Goal: Task Accomplishment & Management: Complete application form

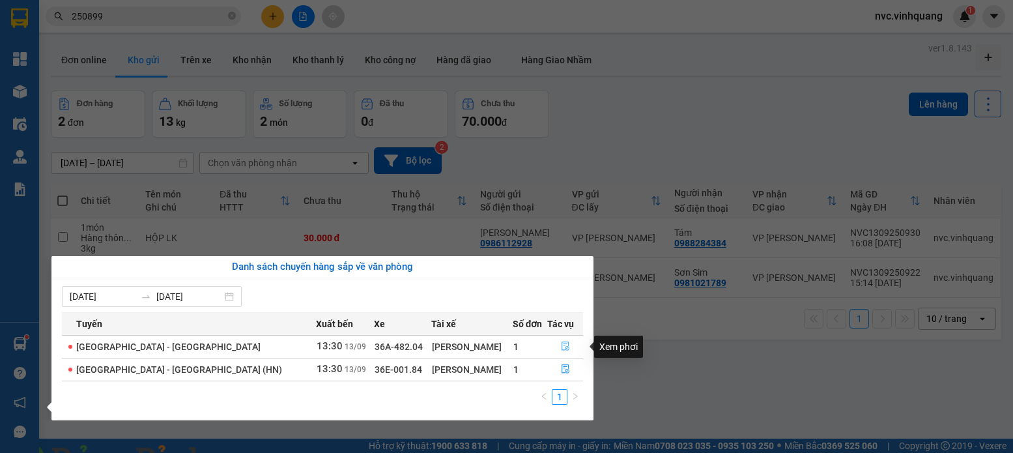
click at [561, 347] on icon "file-done" at bounding box center [565, 345] width 9 height 9
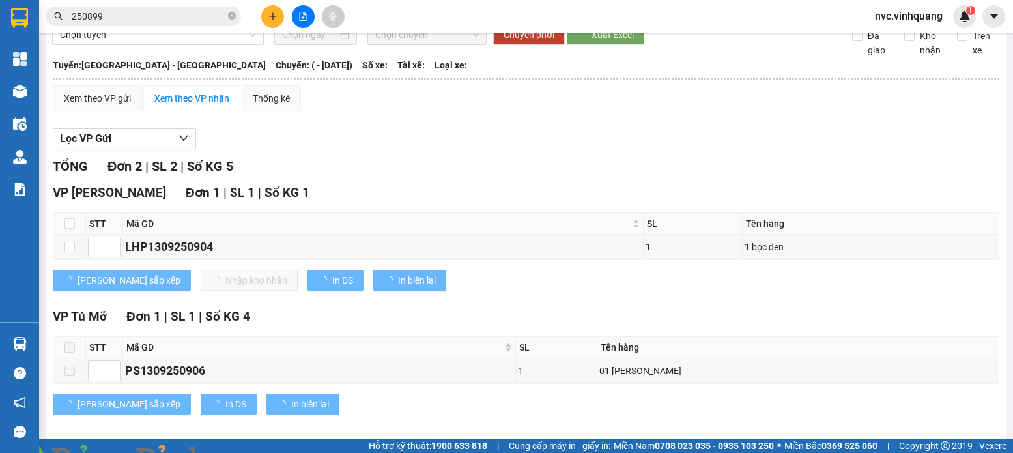
scroll to position [72, 0]
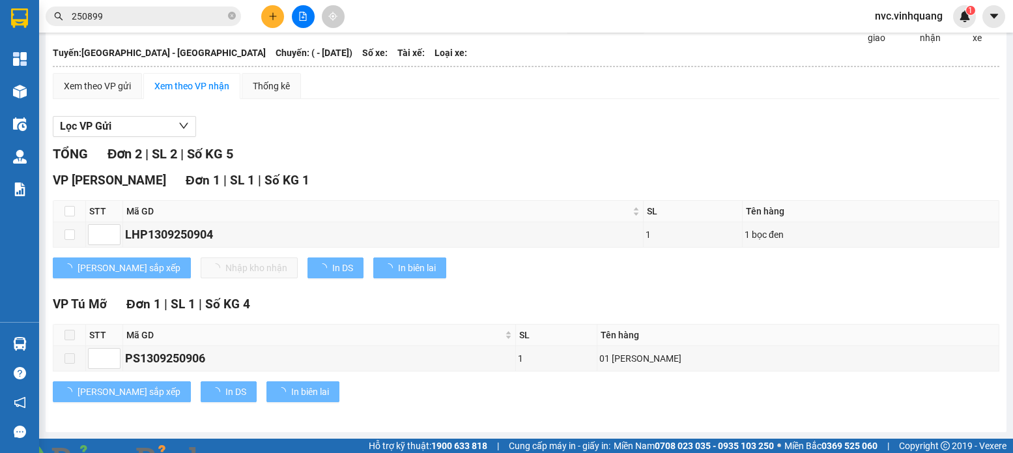
type input "[DATE]"
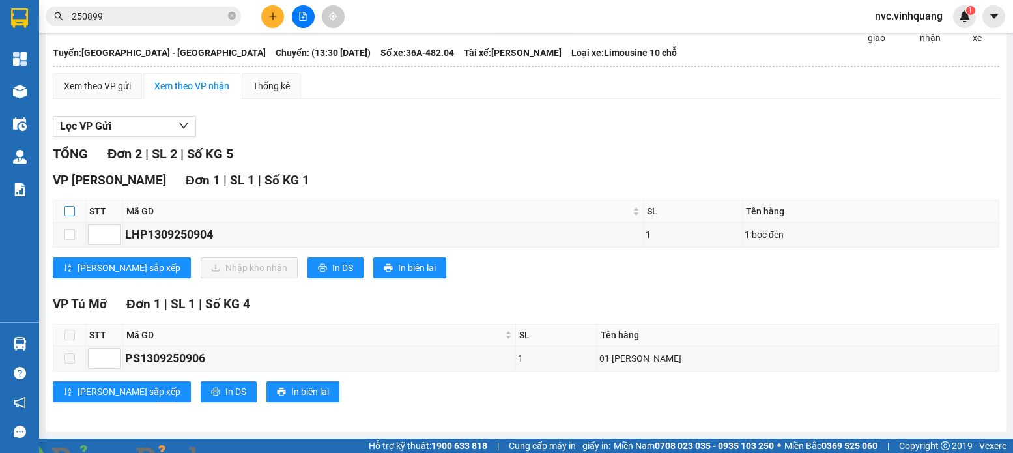
click at [67, 210] on input "checkbox" at bounding box center [69, 211] width 10 height 10
checkbox input "true"
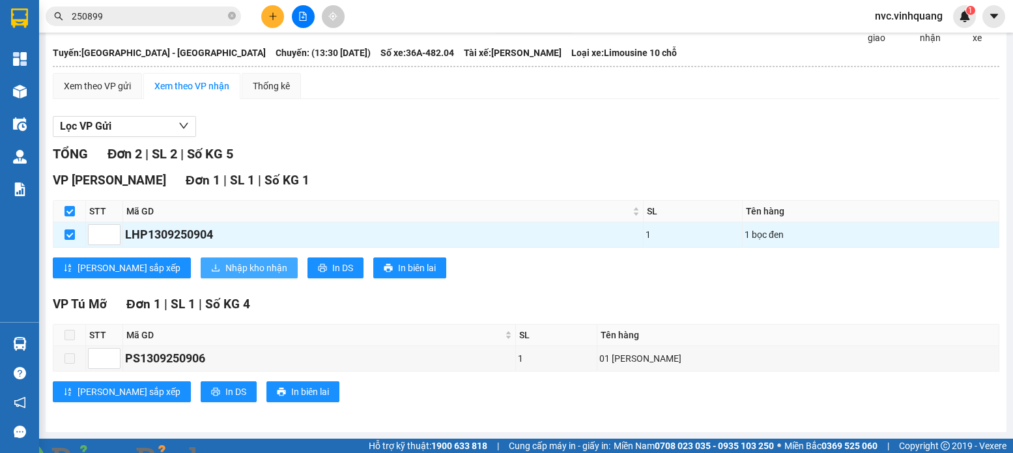
click at [225, 268] on span "Nhập kho nhận" at bounding box center [256, 268] width 62 height 14
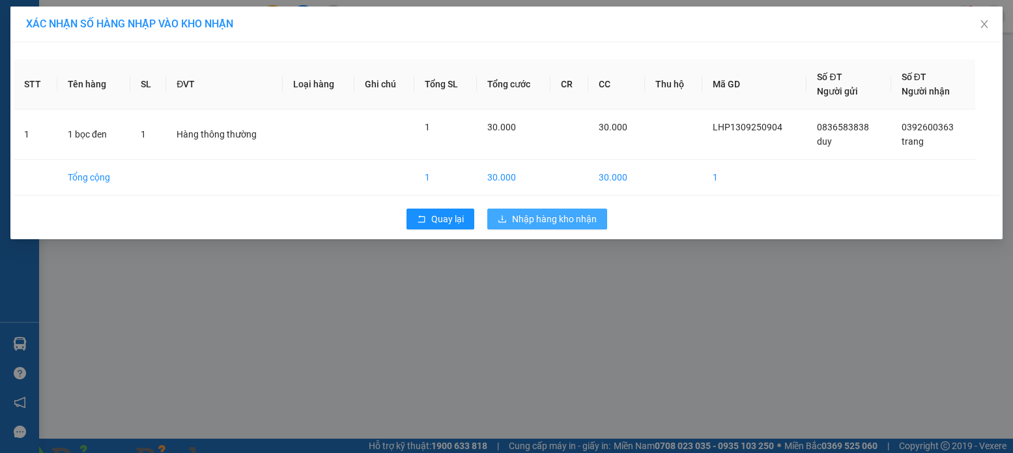
click at [579, 218] on span "Nhập hàng kho nhận" at bounding box center [554, 219] width 85 height 14
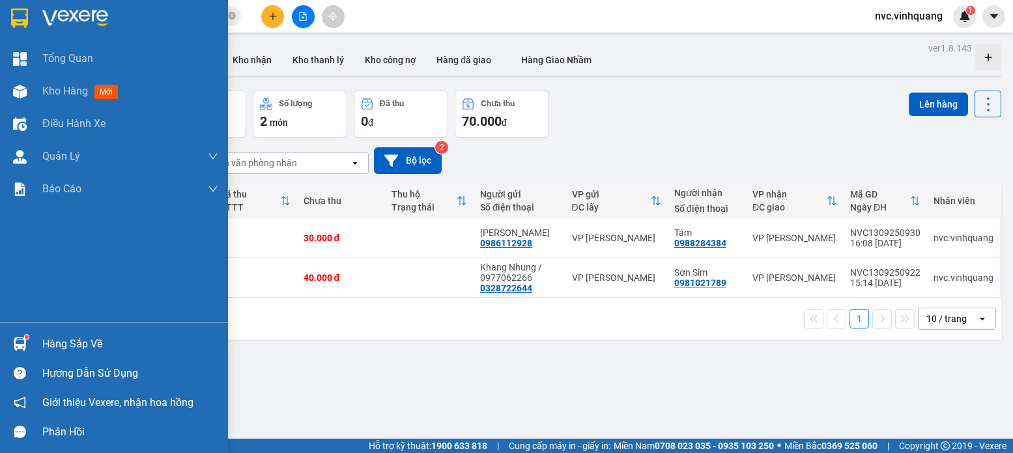
click at [71, 346] on div "Hàng sắp về" at bounding box center [130, 344] width 176 height 20
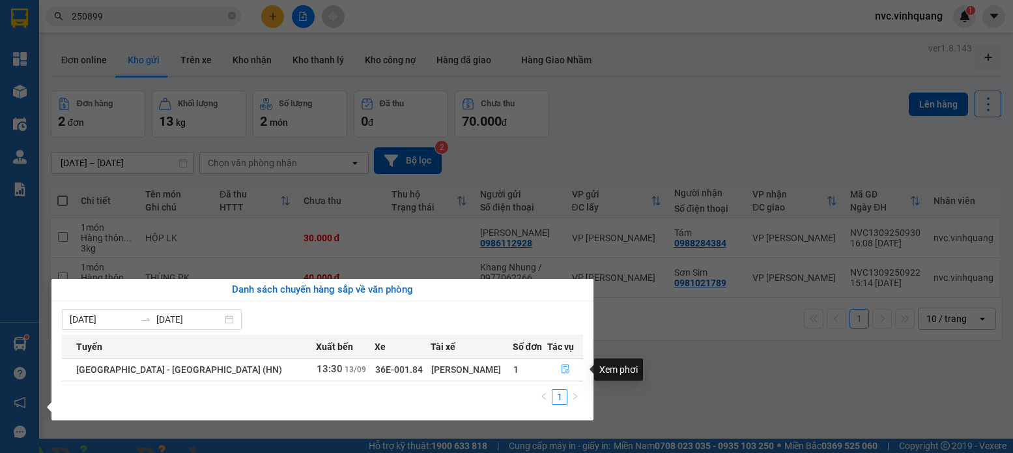
click at [561, 369] on icon "file-done" at bounding box center [565, 368] width 9 height 9
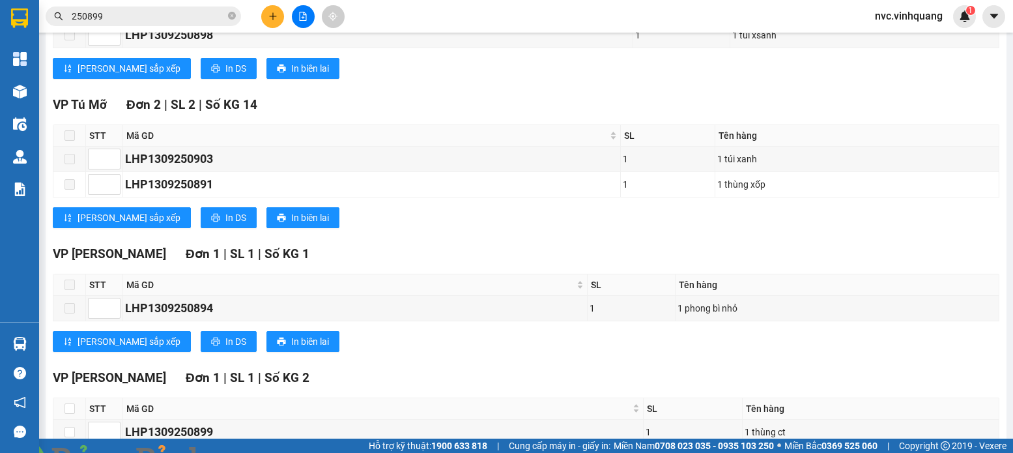
scroll to position [345, 0]
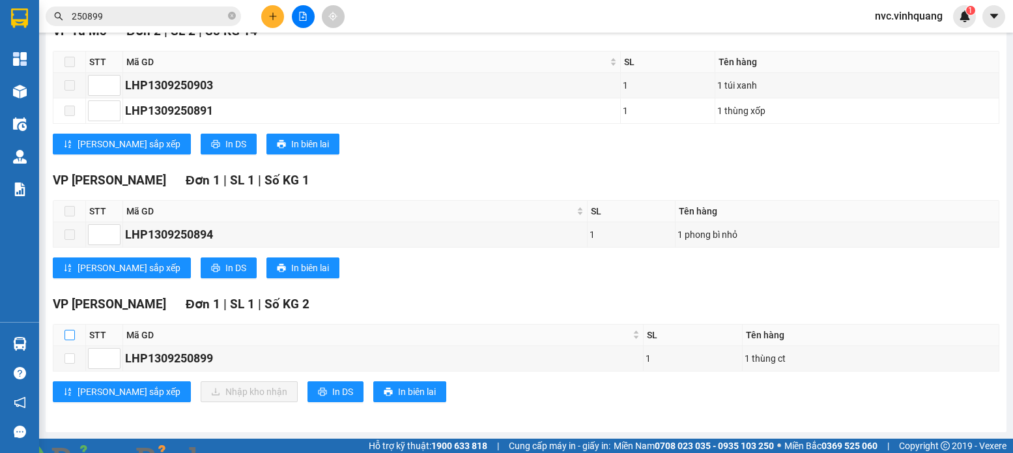
click at [73, 333] on input "checkbox" at bounding box center [69, 335] width 10 height 10
checkbox input "true"
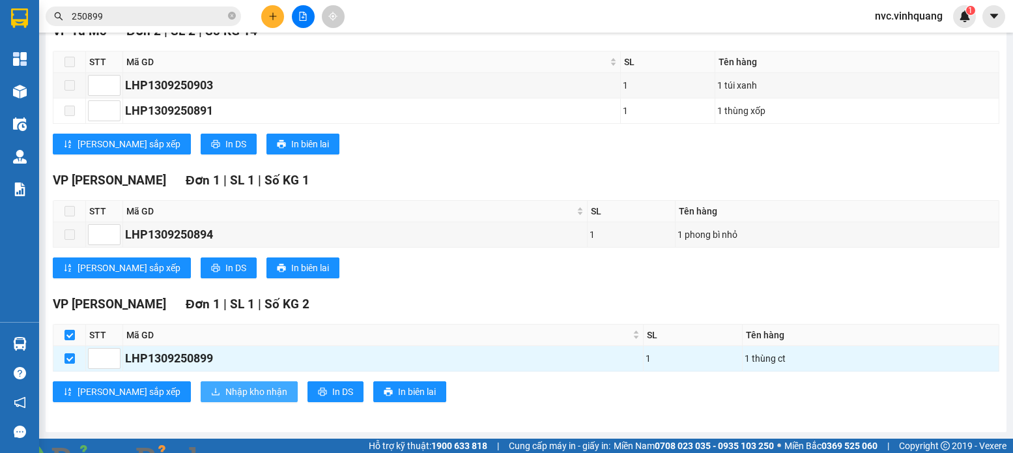
click at [225, 390] on span "Nhập kho nhận" at bounding box center [256, 391] width 62 height 14
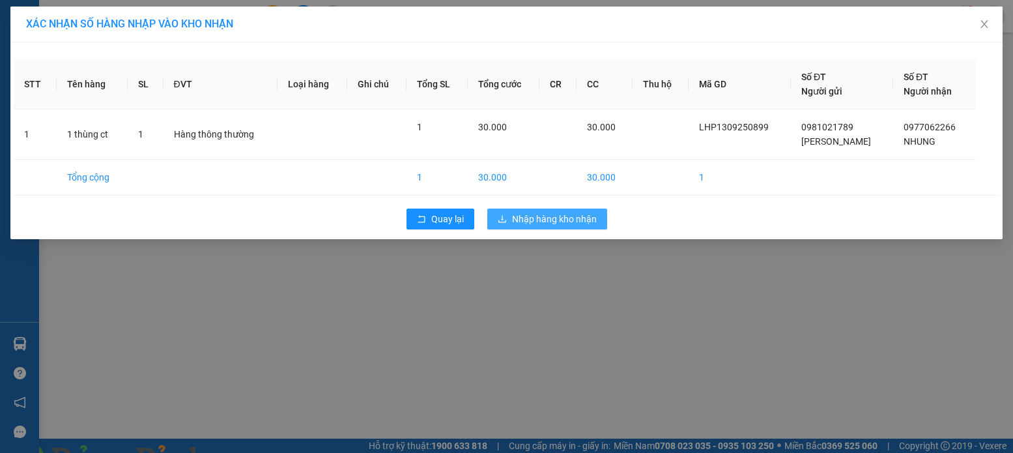
click at [549, 222] on span "Nhập hàng kho nhận" at bounding box center [554, 219] width 85 height 14
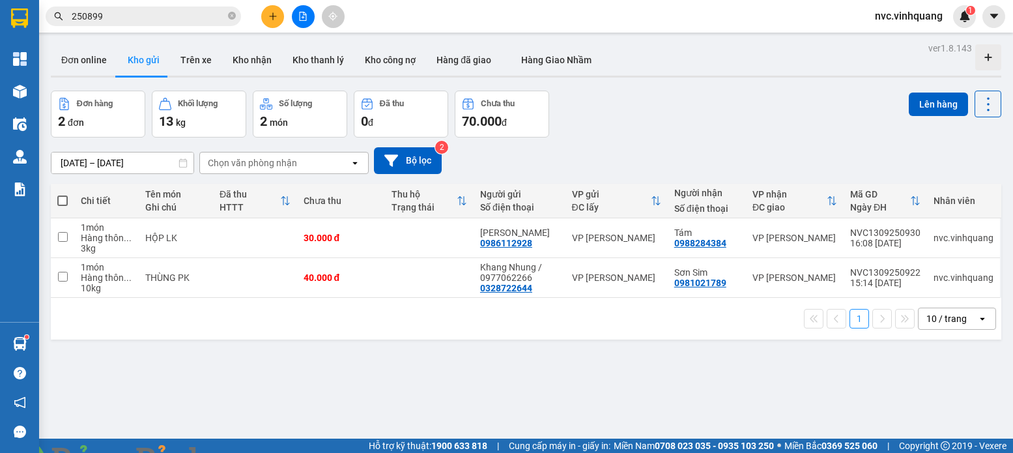
click at [59, 198] on span at bounding box center [62, 200] width 10 height 10
click at [63, 194] on input "checkbox" at bounding box center [63, 194] width 0 height 0
checkbox input "true"
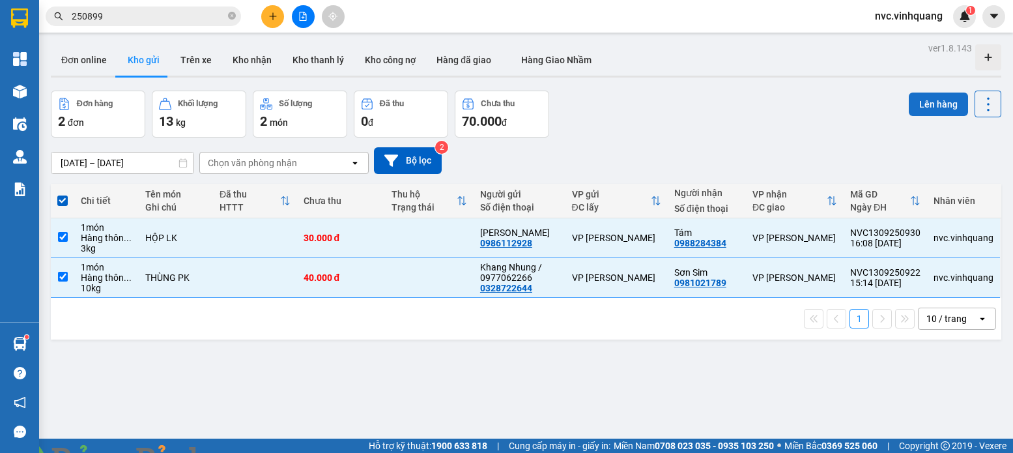
click at [916, 109] on button "Lên hàng" at bounding box center [938, 104] width 59 height 23
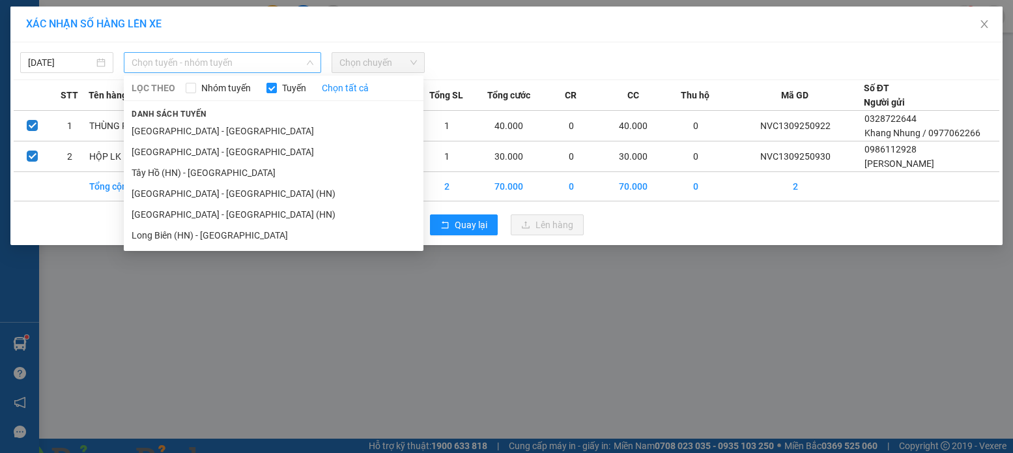
click at [204, 62] on span "Chọn tuyến - nhóm tuyến" at bounding box center [223, 63] width 182 height 20
click at [167, 152] on li "[GEOGRAPHIC_DATA] - [GEOGRAPHIC_DATA]" at bounding box center [274, 151] width 300 height 21
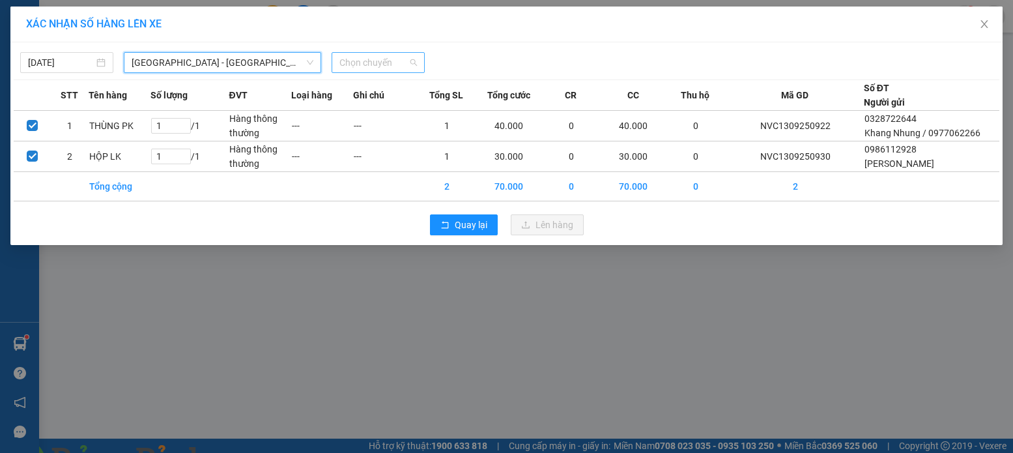
click at [360, 61] on span "Chọn chuyến" at bounding box center [378, 63] width 78 height 20
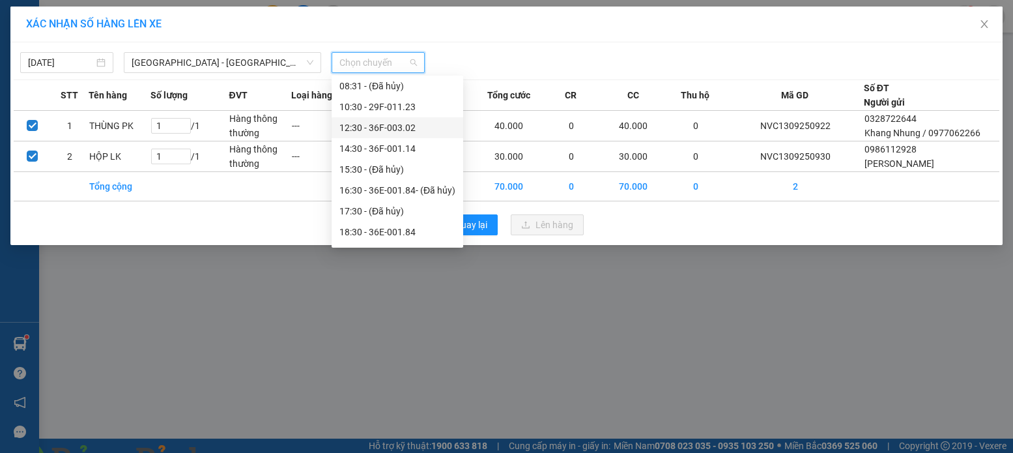
scroll to position [104, 0]
click at [410, 195] on div "18:30 - 36E-001.84" at bounding box center [397, 193] width 116 height 14
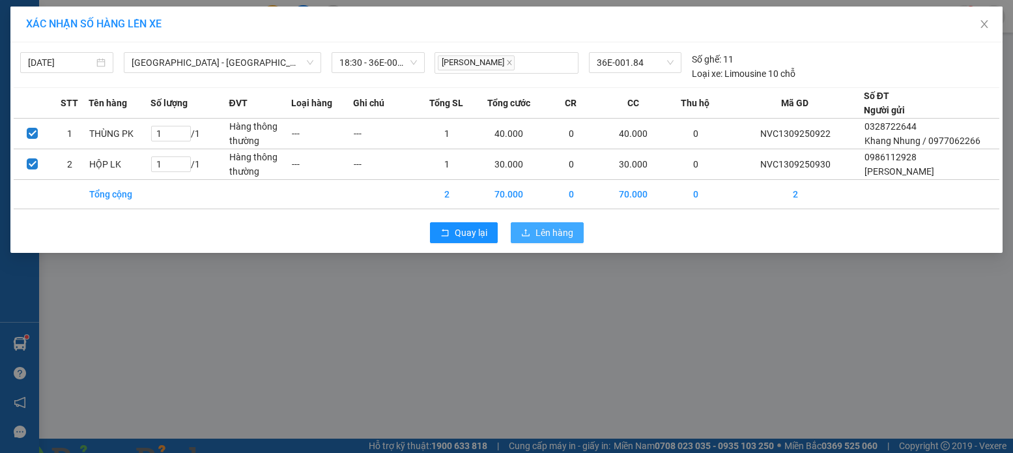
click at [550, 240] on span "Lên hàng" at bounding box center [555, 232] width 38 height 14
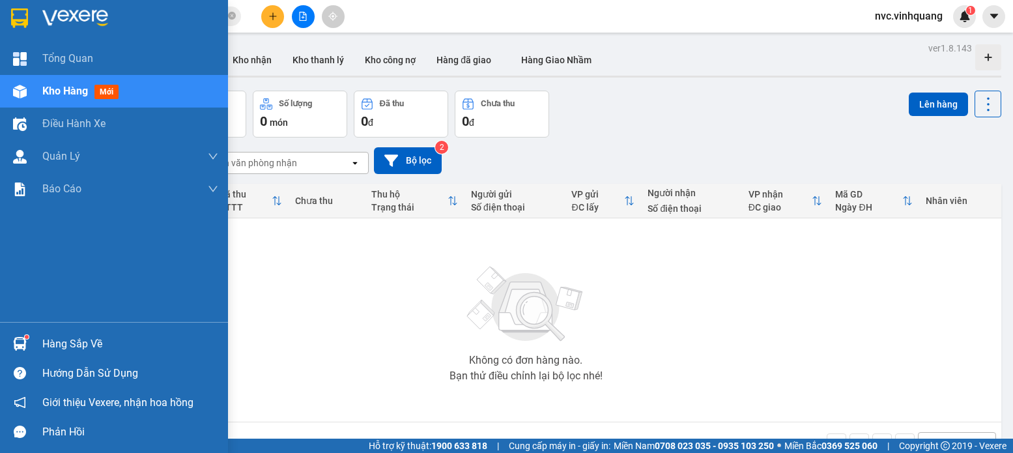
click at [42, 345] on div "Hàng sắp về" at bounding box center [130, 344] width 176 height 20
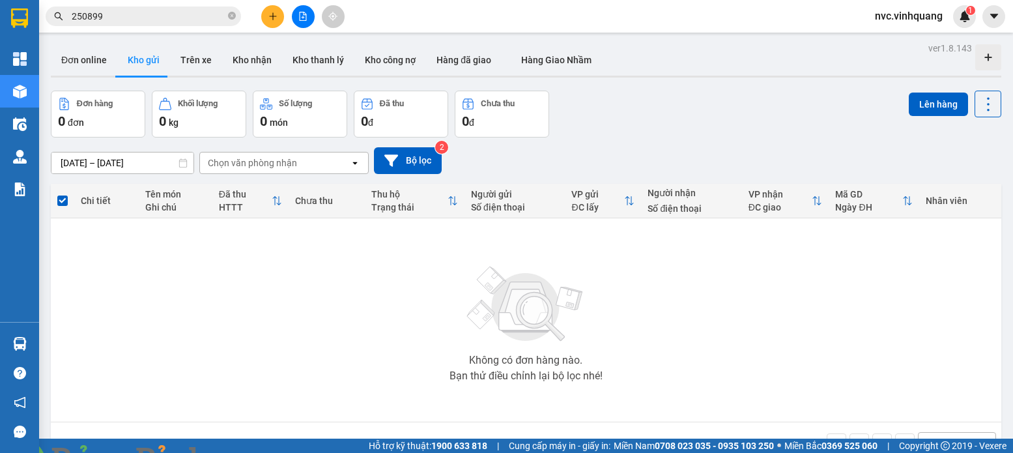
click at [720, 339] on section "Kết quả tìm kiếm ( 10 ) Bộ lọc Mã ĐH Trạng thái Món hàng Thu hộ Tổng cước Chưa …" at bounding box center [506, 226] width 1013 height 453
click at [268, 14] on icon "plus" at bounding box center [272, 16] width 9 height 9
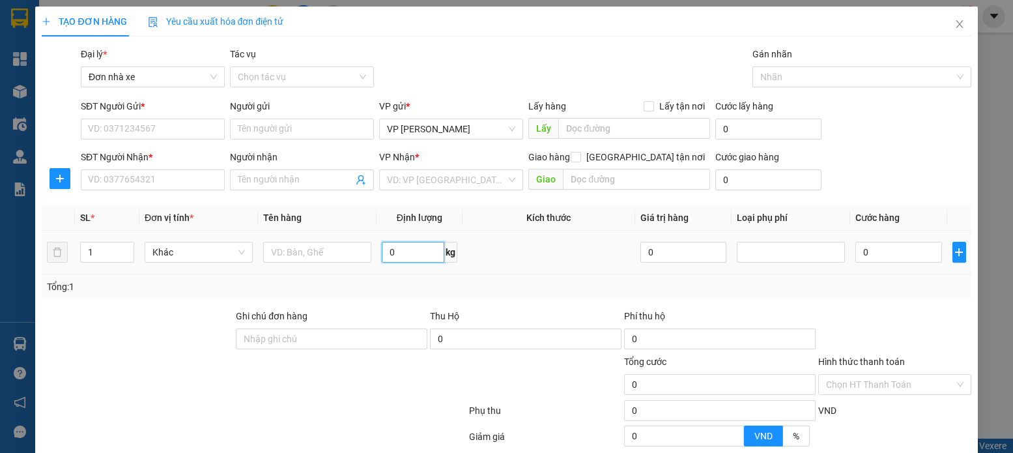
click at [394, 248] on input "0" at bounding box center [413, 252] width 63 height 21
type input "13"
click at [339, 254] on input "text" at bounding box center [317, 252] width 108 height 21
type input "THÙNG PK"
click at [180, 128] on input "SĐT Người Gửi *" at bounding box center [153, 129] width 144 height 21
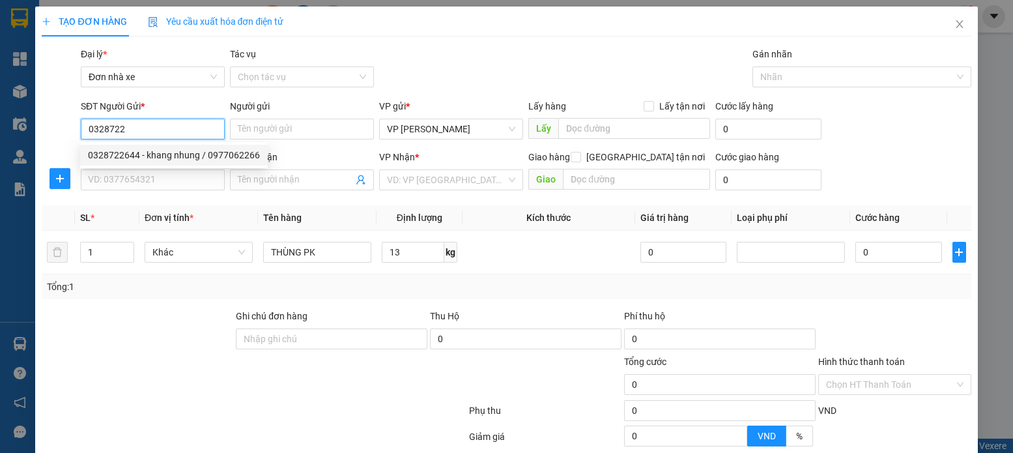
click at [171, 161] on div "0328722644 - khang nhung / 0977062266" at bounding box center [174, 155] width 172 height 14
type input "0328722644"
type input "khang nhung / 0977062266"
type input "0981021789"
type input "[PERSON_NAME]"
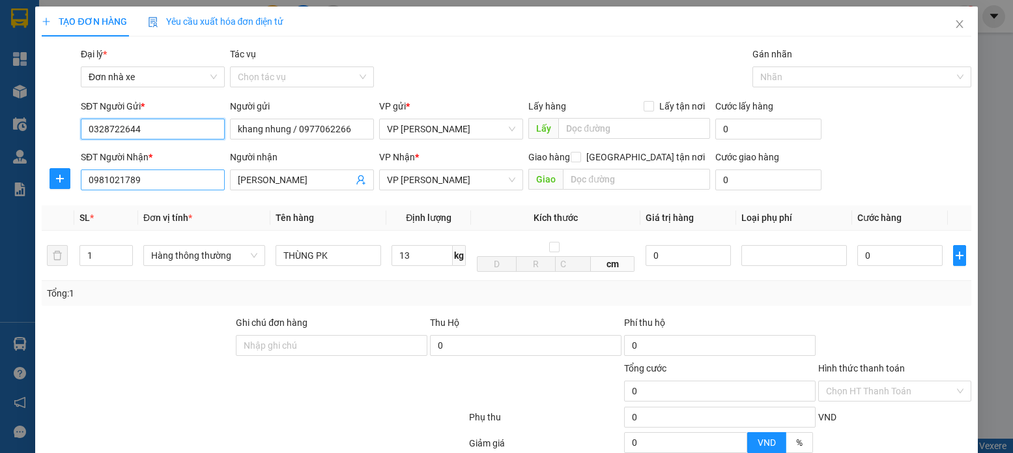
type input "0328722644"
click at [162, 179] on input "0981021789" at bounding box center [153, 179] width 144 height 21
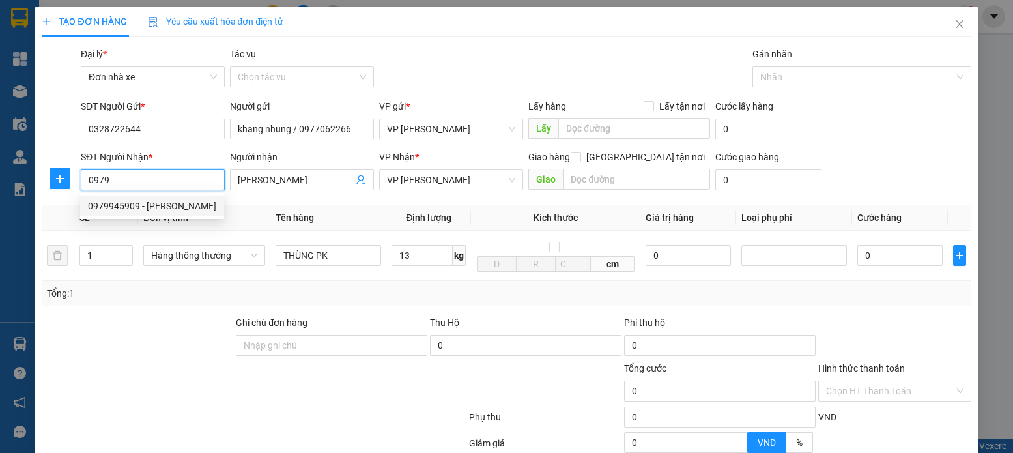
click at [167, 204] on div "0979945909 - [PERSON_NAME]" at bounding box center [152, 206] width 128 height 14
type input "0979945909"
type input "[PERSON_NAME]"
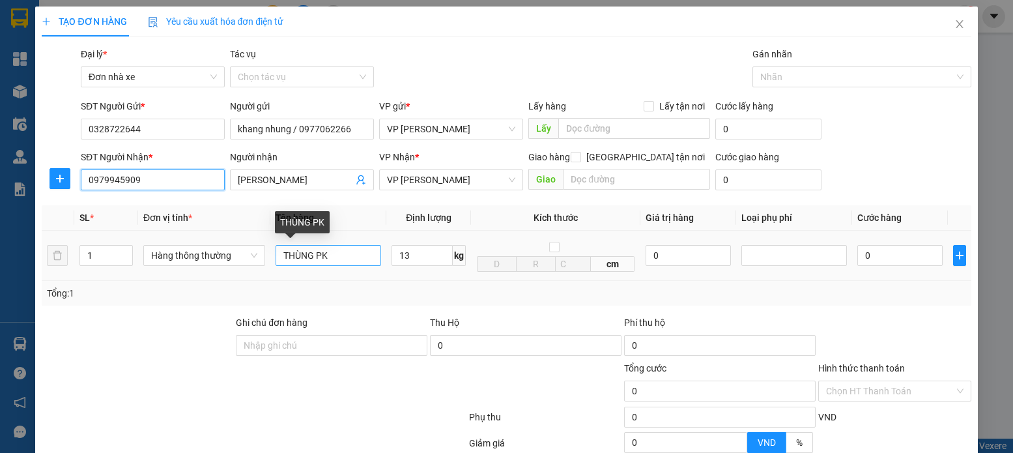
type input "0979945909"
click at [351, 261] on input "THÙNG PK" at bounding box center [329, 255] width 106 height 21
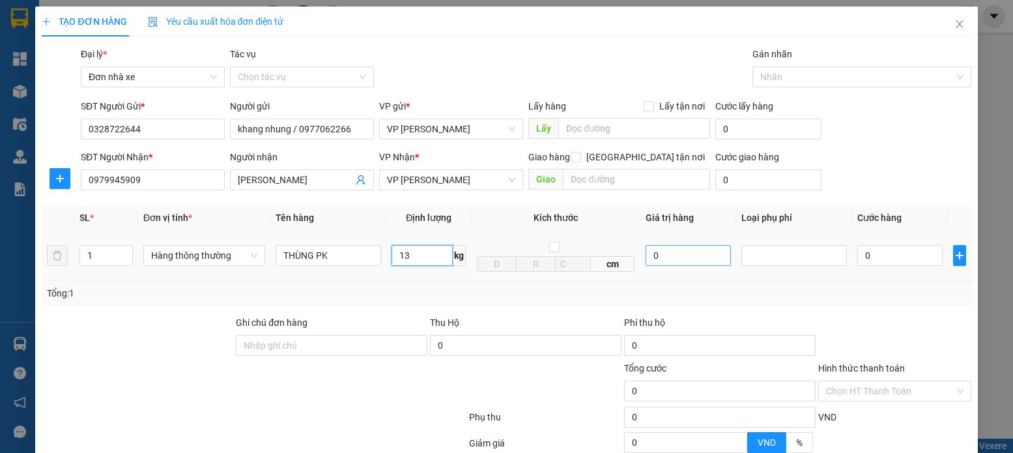
drag, startPoint x: 412, startPoint y: 257, endPoint x: 712, endPoint y: 257, distance: 300.3
click at [412, 257] on input "13" at bounding box center [422, 255] width 61 height 21
click at [898, 251] on input "0" at bounding box center [899, 255] width 85 height 21
click at [911, 299] on div "Tổng: 1" at bounding box center [506, 293] width 919 height 14
type input "40.000"
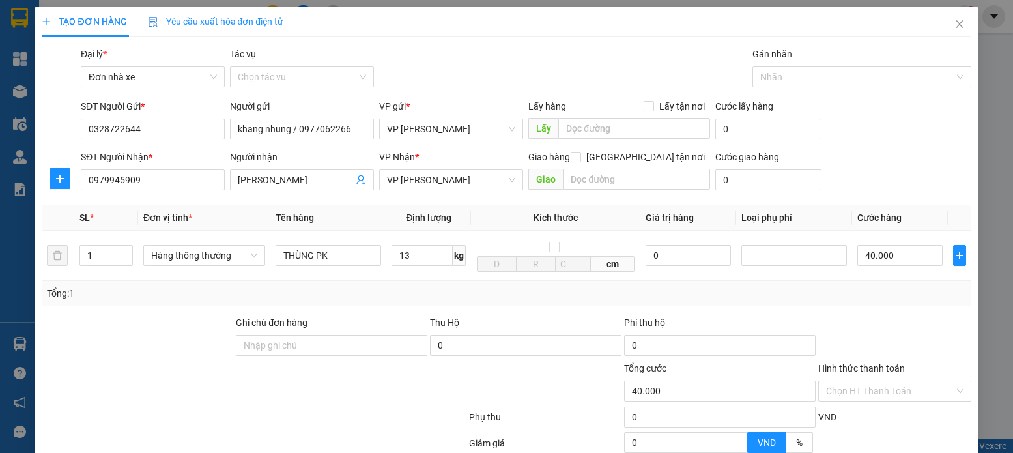
type input "40.000"
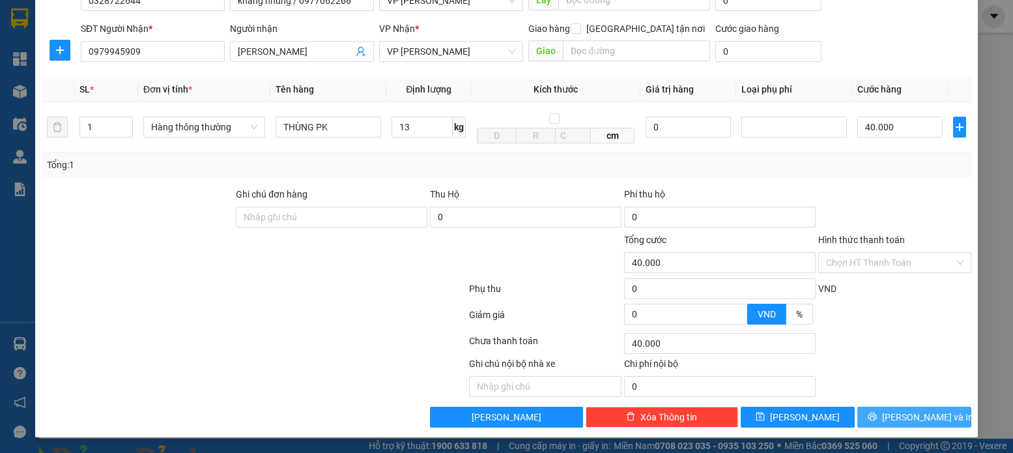
click at [915, 420] on span "[PERSON_NAME] và In" at bounding box center [927, 417] width 91 height 14
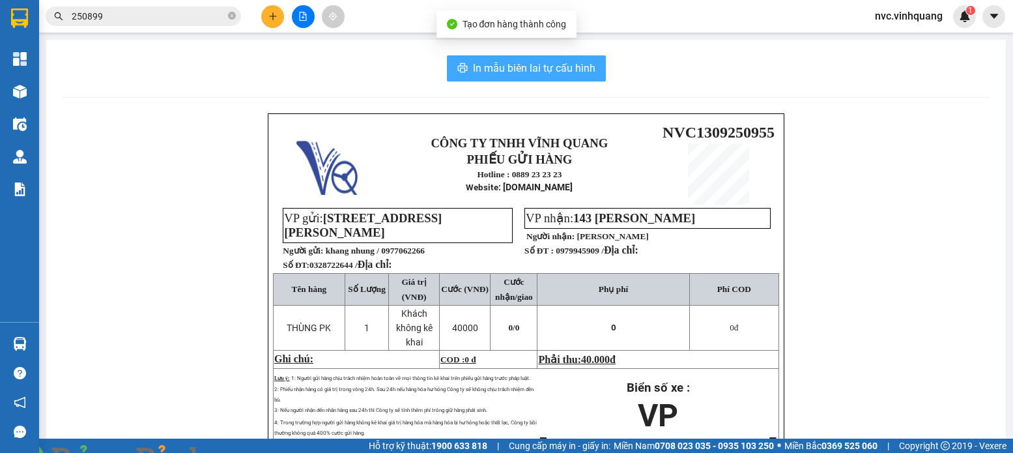
click at [508, 67] on span "In mẫu biên lai tự cấu hình" at bounding box center [534, 68] width 122 height 16
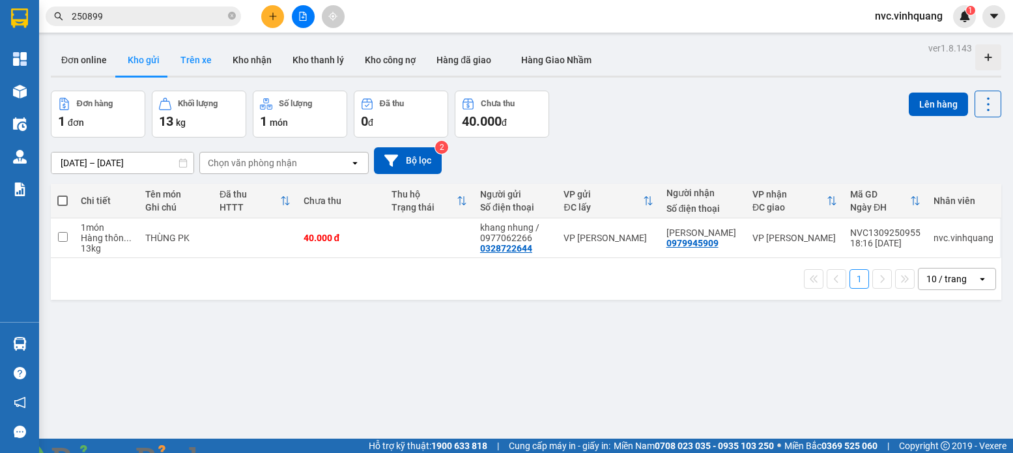
click at [200, 60] on button "Trên xe" at bounding box center [196, 59] width 52 height 31
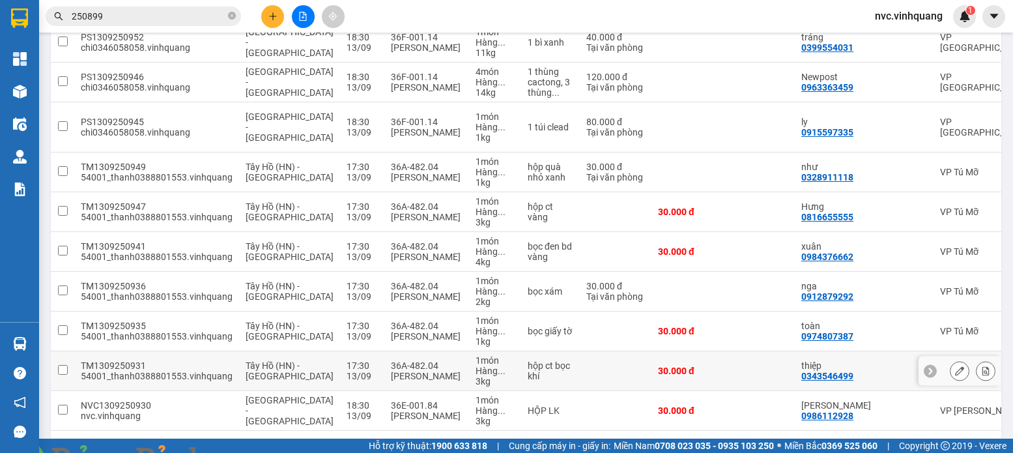
scroll to position [236, 0]
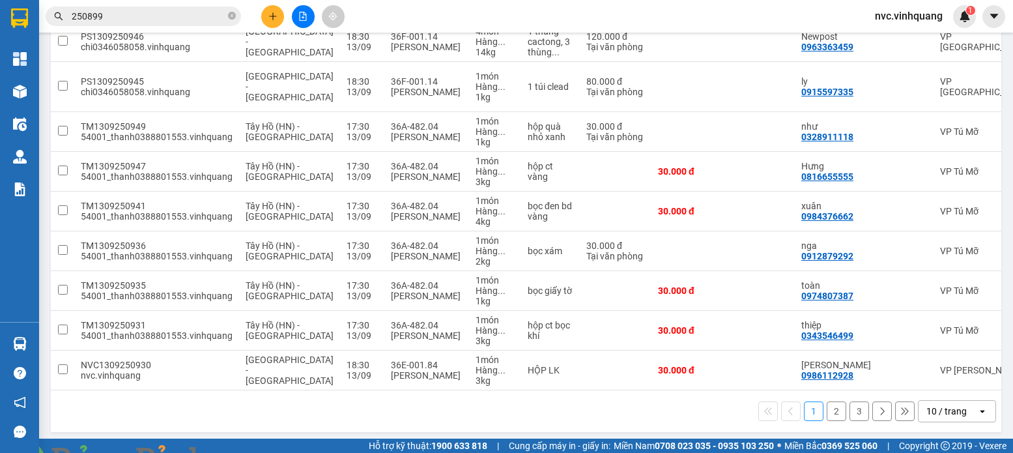
click at [932, 405] on div "10 / trang" at bounding box center [946, 411] width 40 height 13
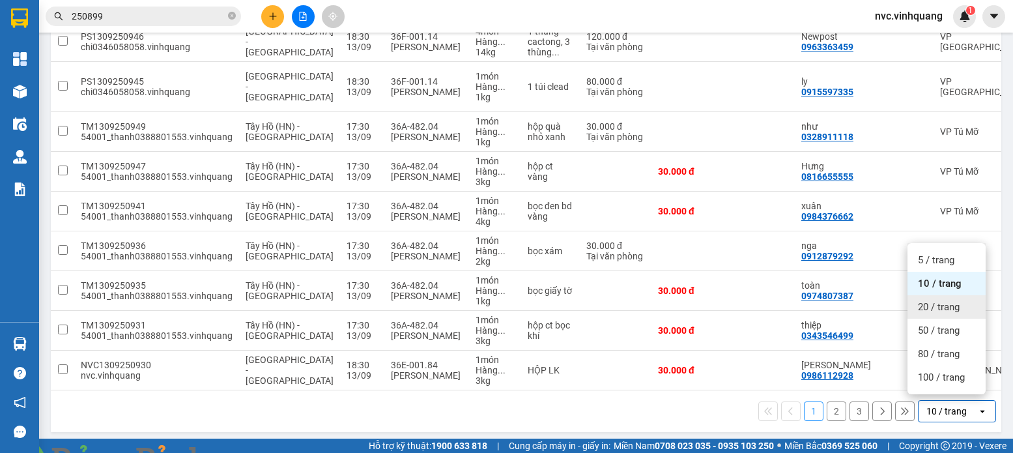
click at [957, 315] on div "20 / trang" at bounding box center [947, 306] width 78 height 23
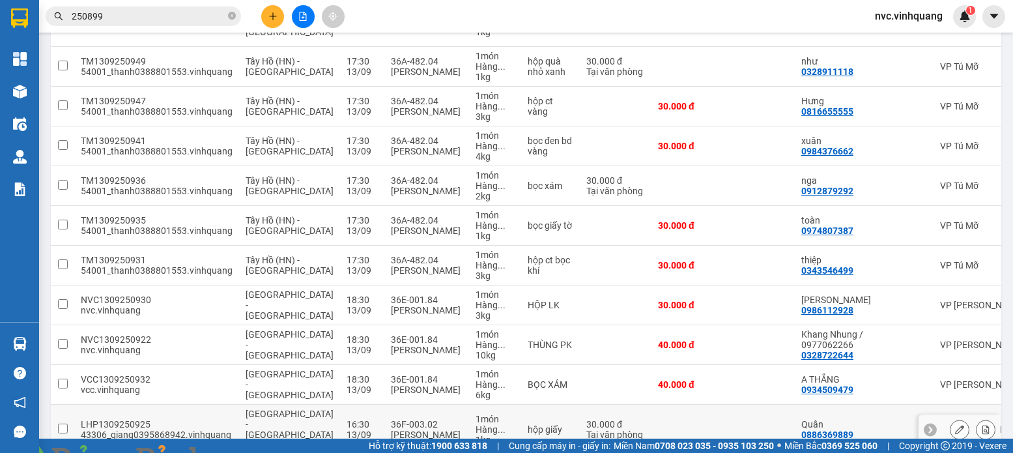
scroll to position [366, 0]
